Goal: Information Seeking & Learning: Understand process/instructions

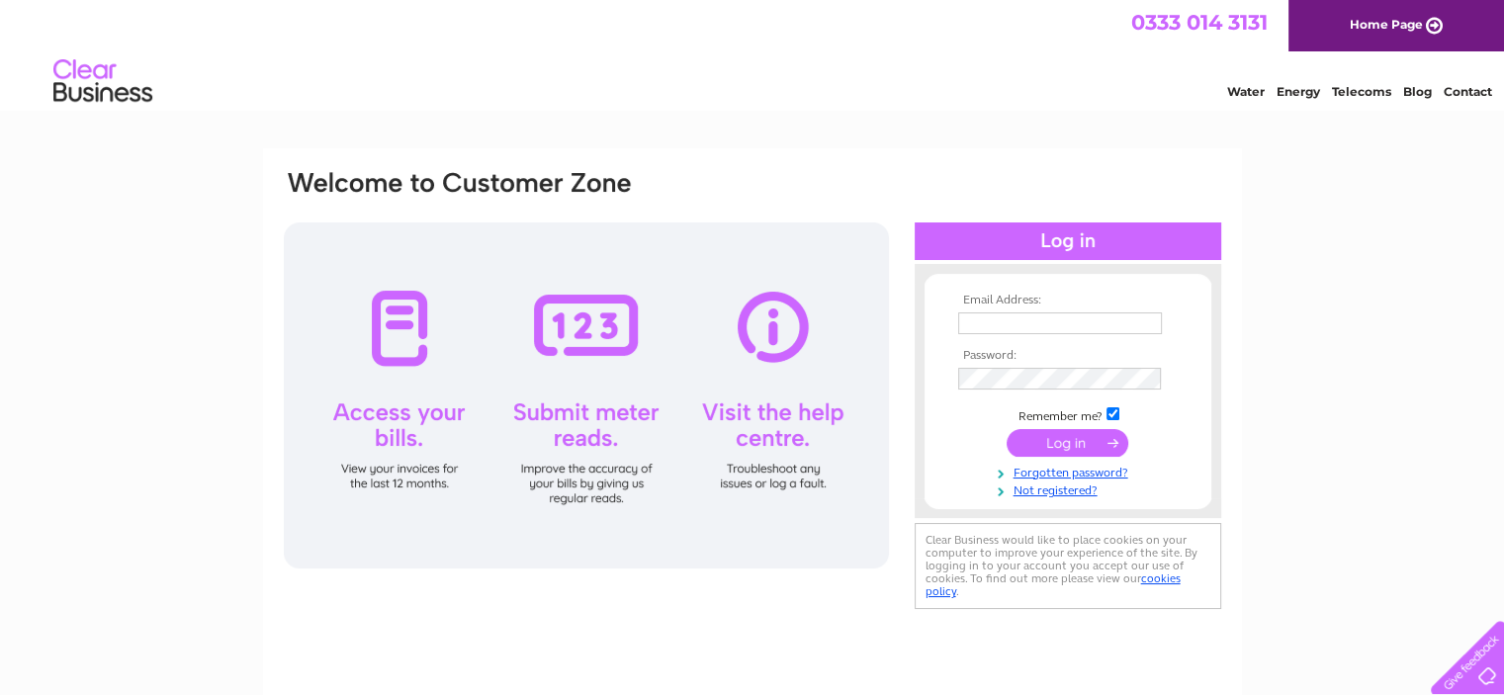
type input "ricky@tickets-scotland.com"
click at [1043, 435] on input "submit" at bounding box center [1067, 443] width 122 height 28
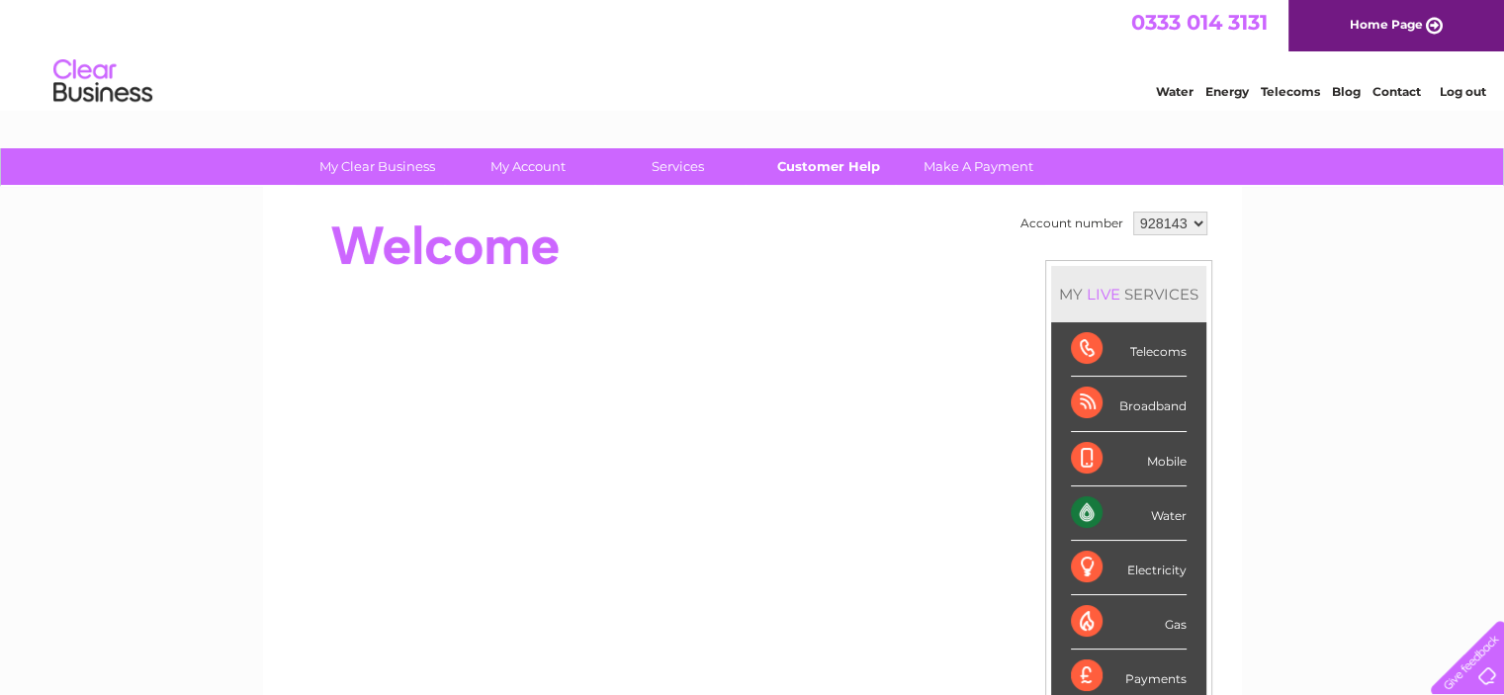
click at [871, 177] on link "Customer Help" at bounding box center [827, 166] width 163 height 37
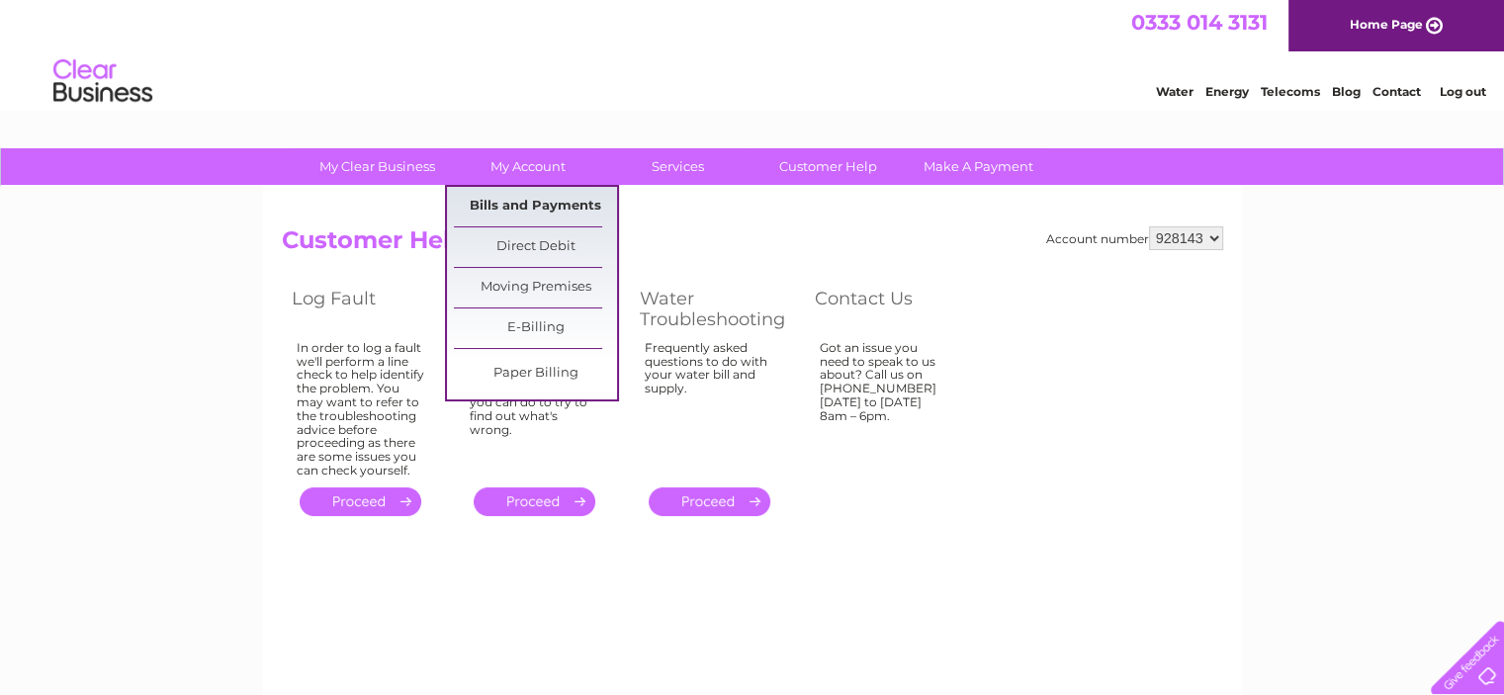
click at [553, 215] on link "Bills and Payments" at bounding box center [535, 207] width 163 height 40
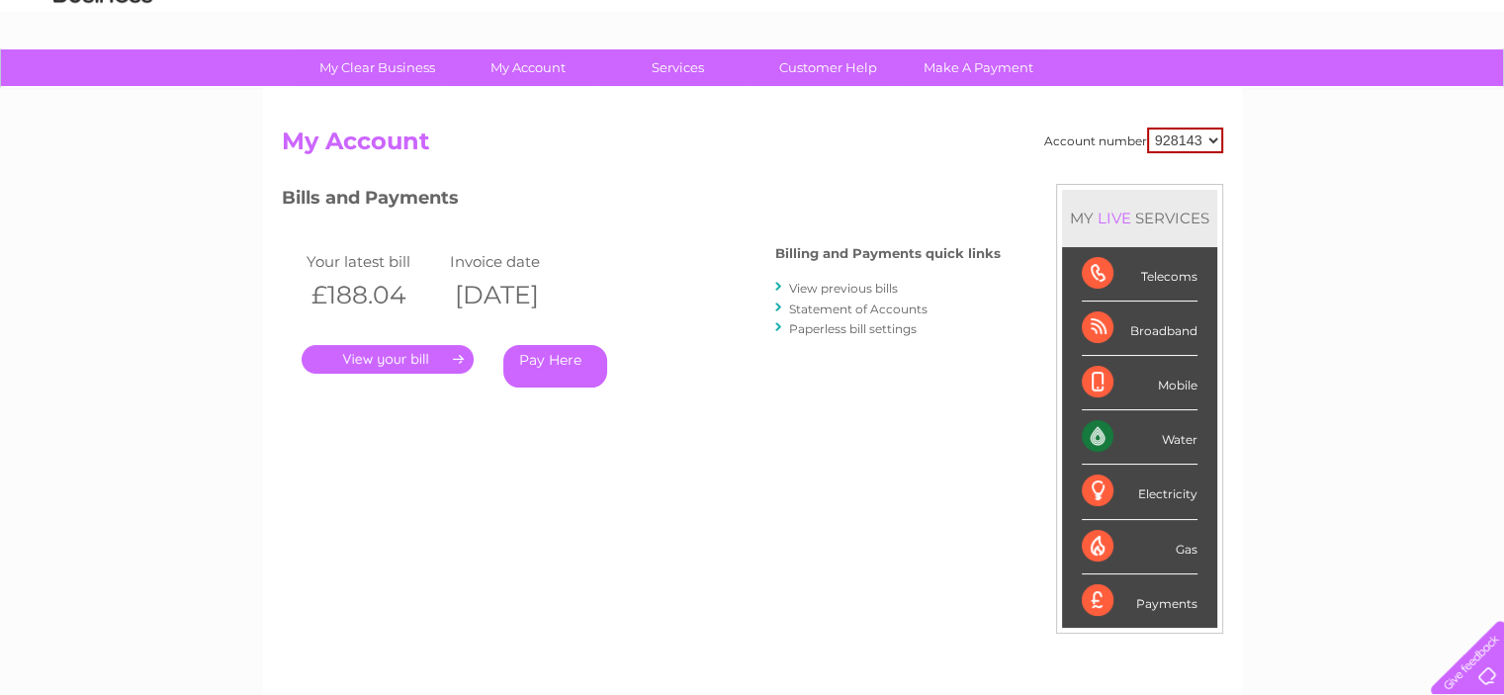
scroll to position [99, 0]
click at [825, 64] on link "Customer Help" at bounding box center [827, 67] width 163 height 37
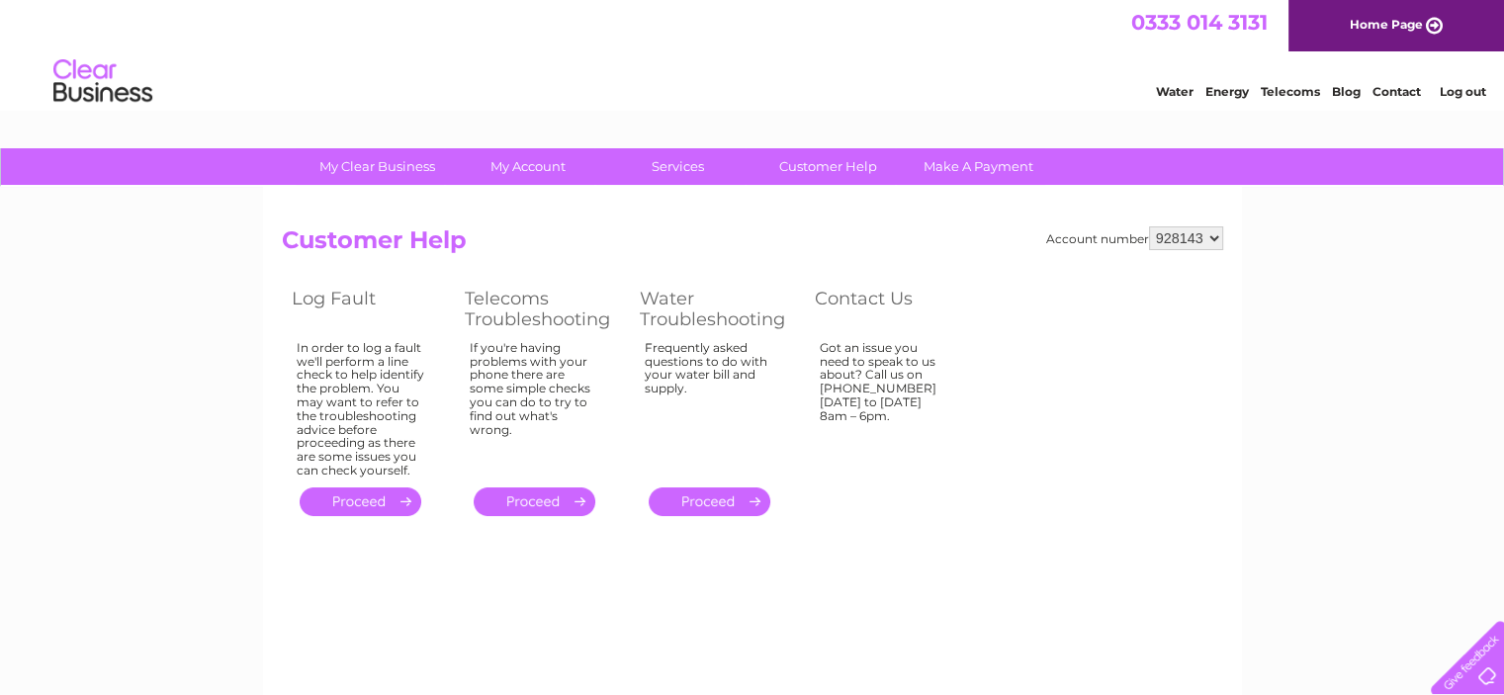
click at [708, 497] on link "." at bounding box center [710, 501] width 122 height 29
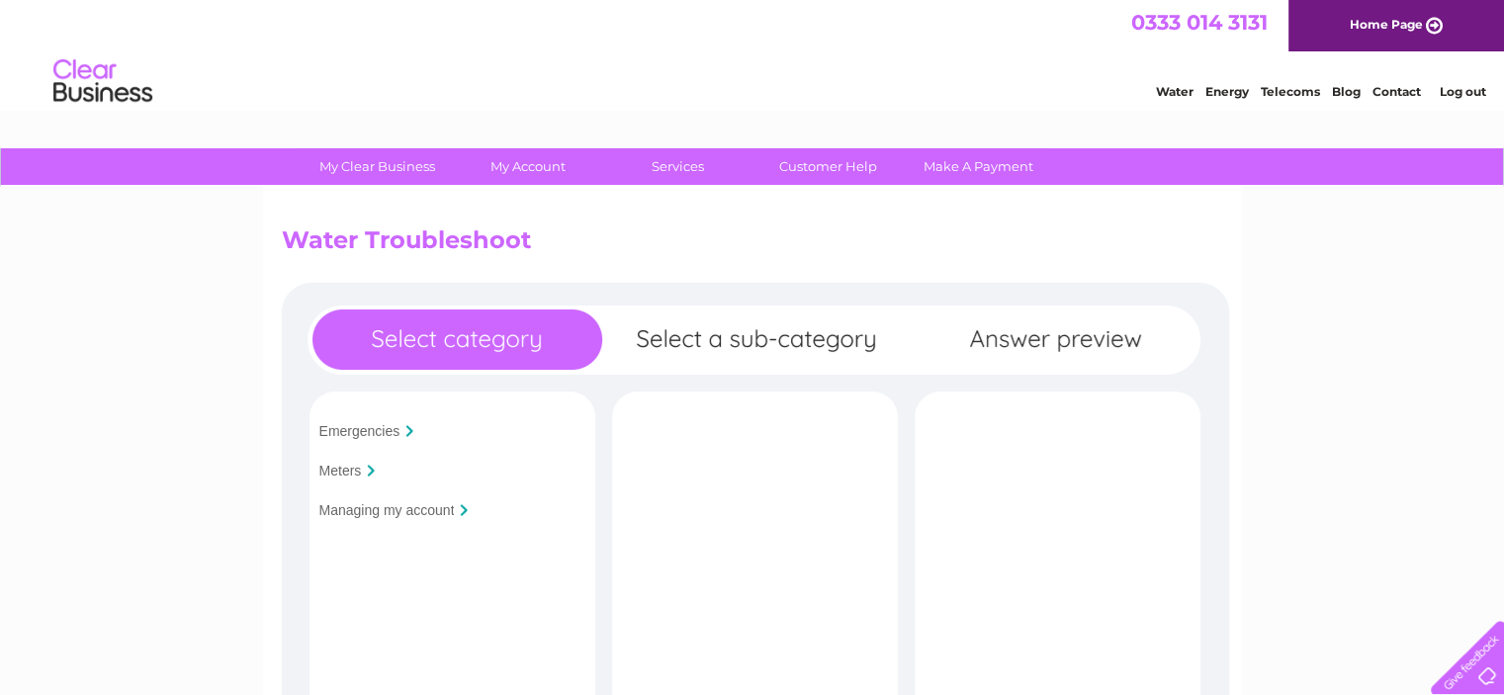
click at [388, 513] on input "Managing my account" at bounding box center [386, 510] width 135 height 16
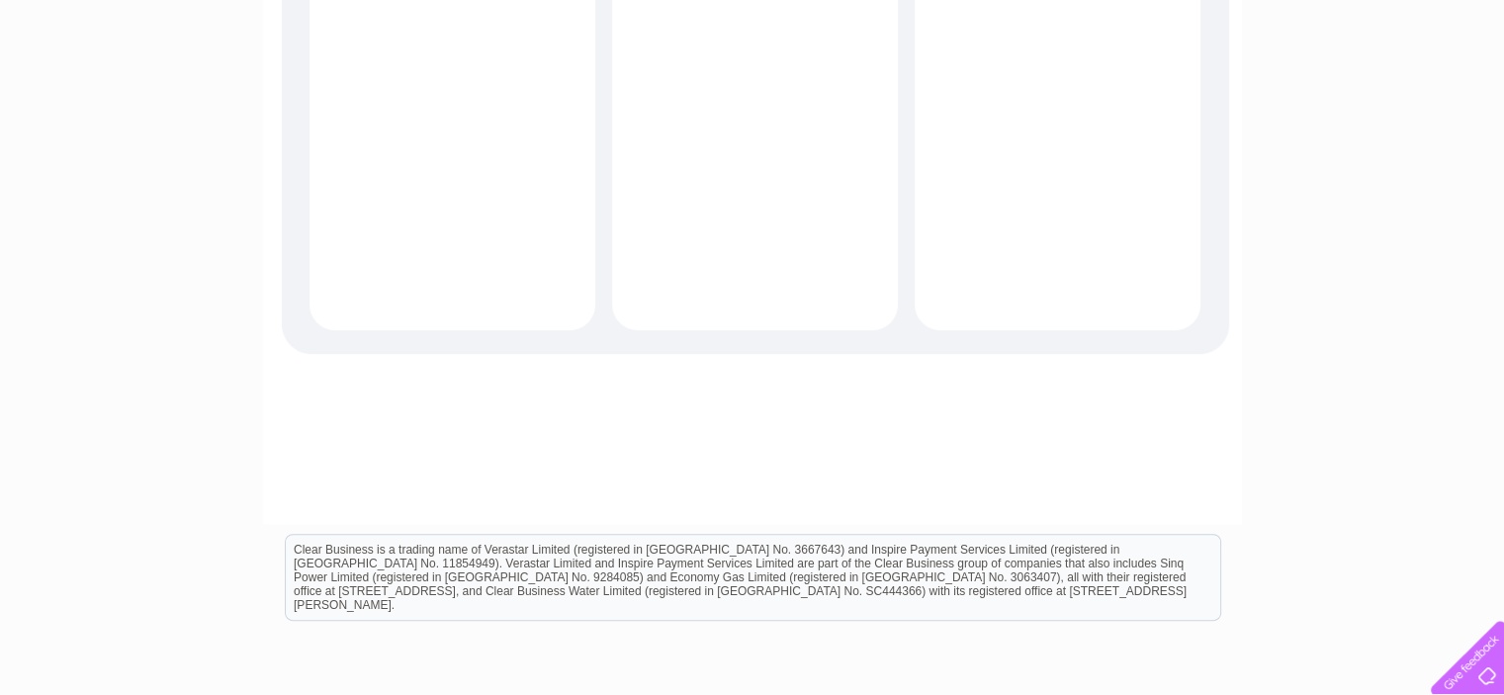
scroll to position [582, 0]
